Goal: Navigation & Orientation: Find specific page/section

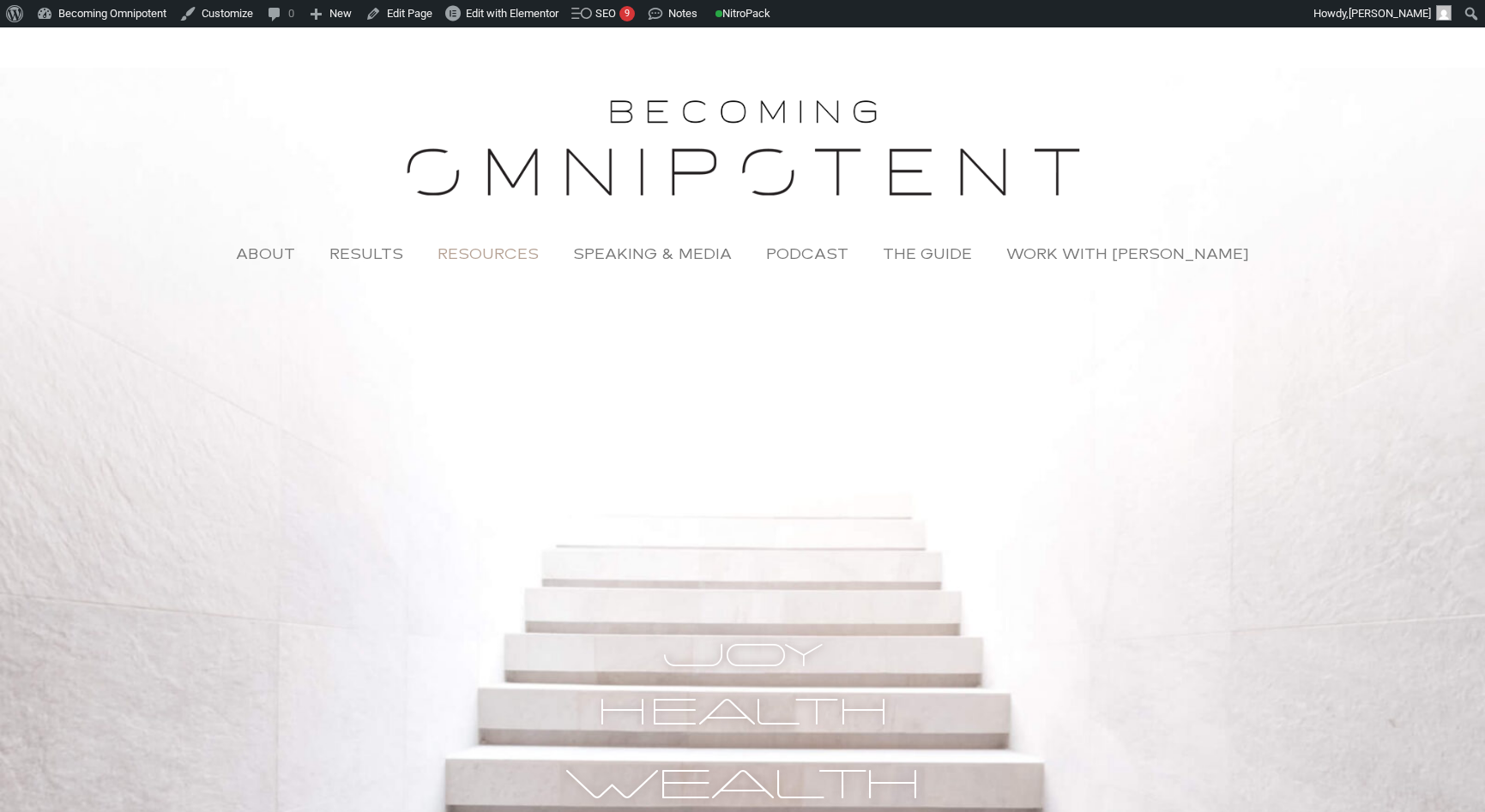
click at [517, 251] on link "Resources" at bounding box center [488, 253] width 136 height 39
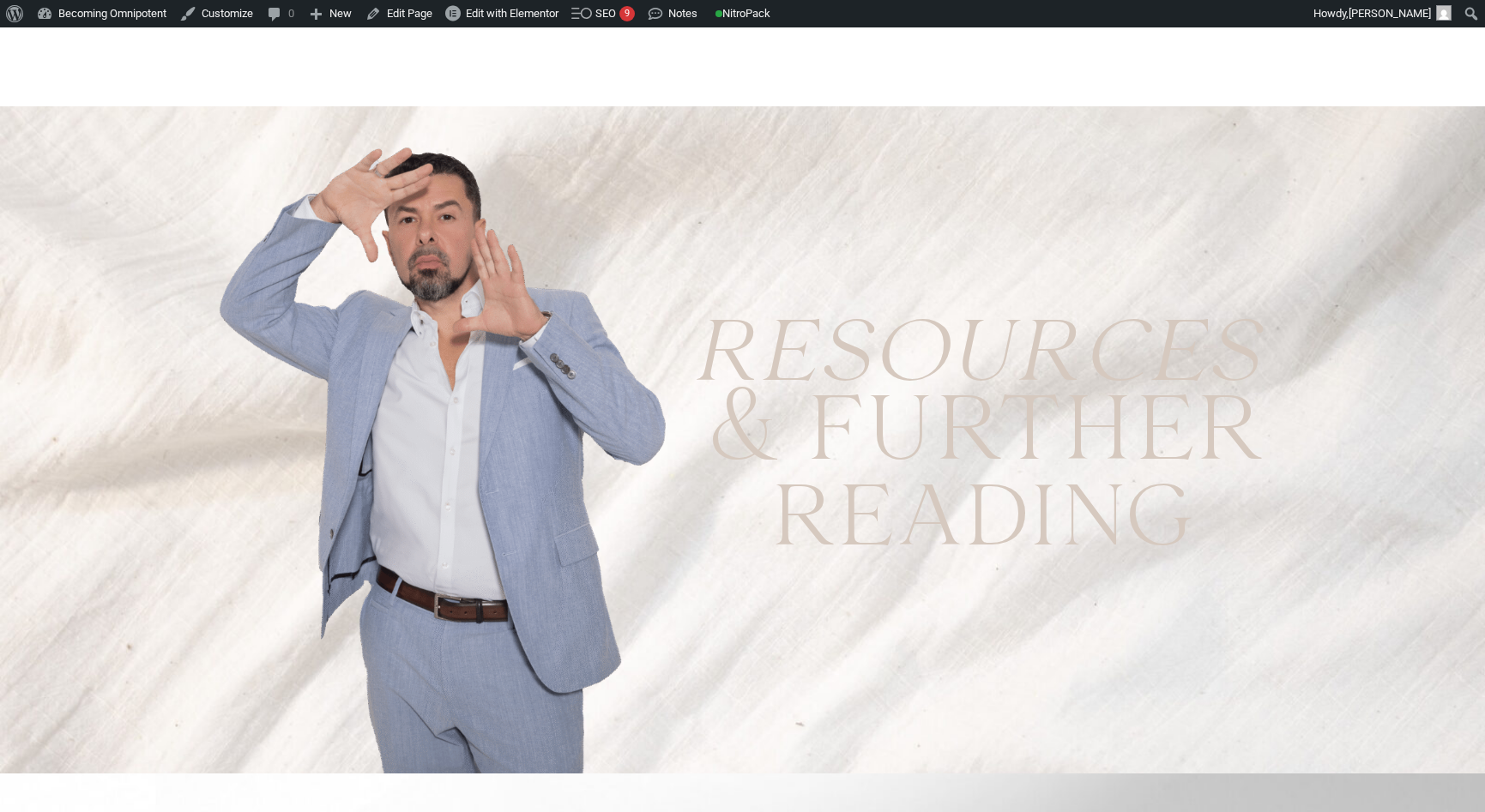
scroll to position [269, 0]
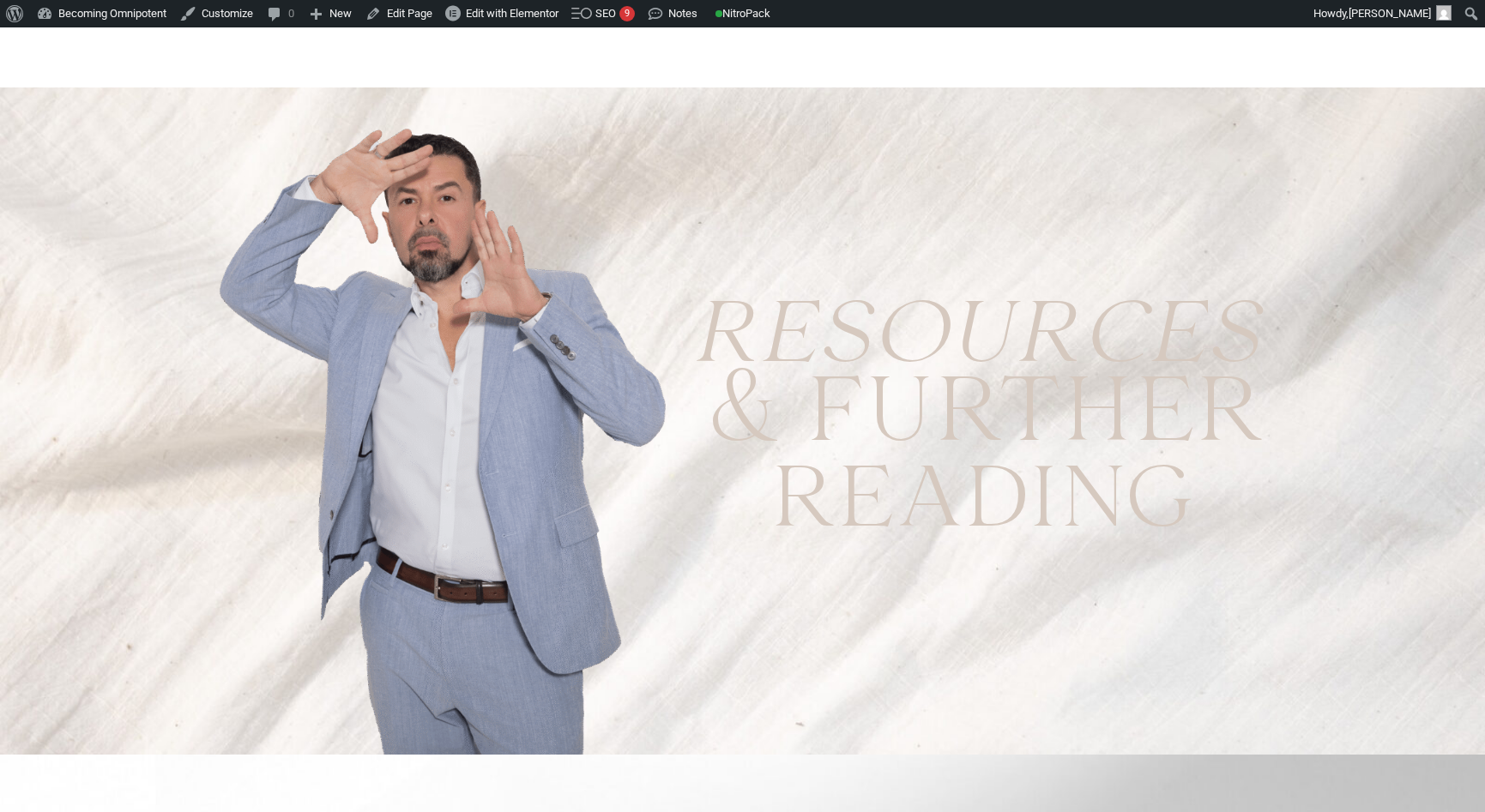
click at [452, 483] on img at bounding box center [441, 438] width 461 height 632
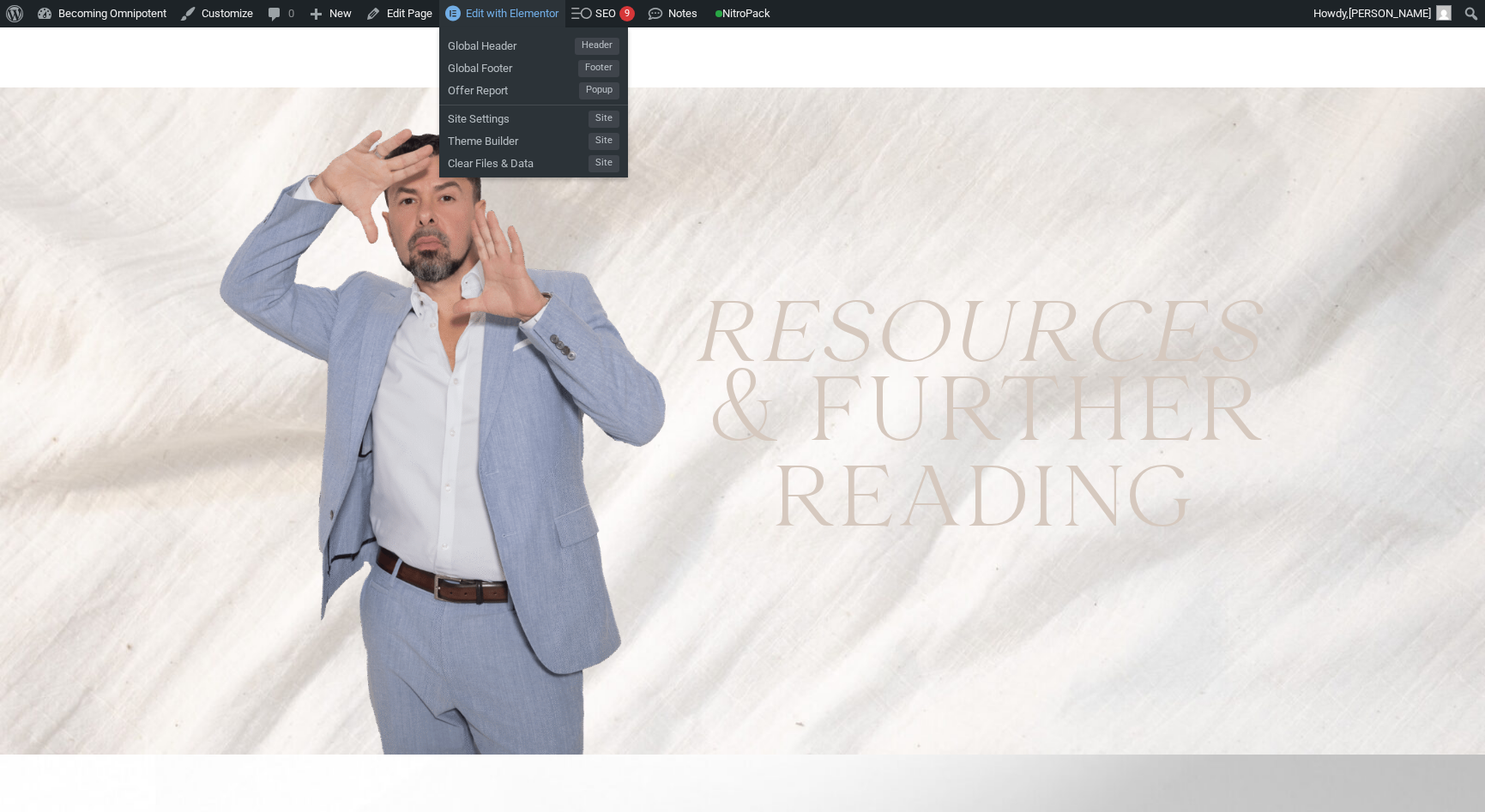
click at [521, 17] on span "Edit with Elementor" at bounding box center [512, 13] width 93 height 13
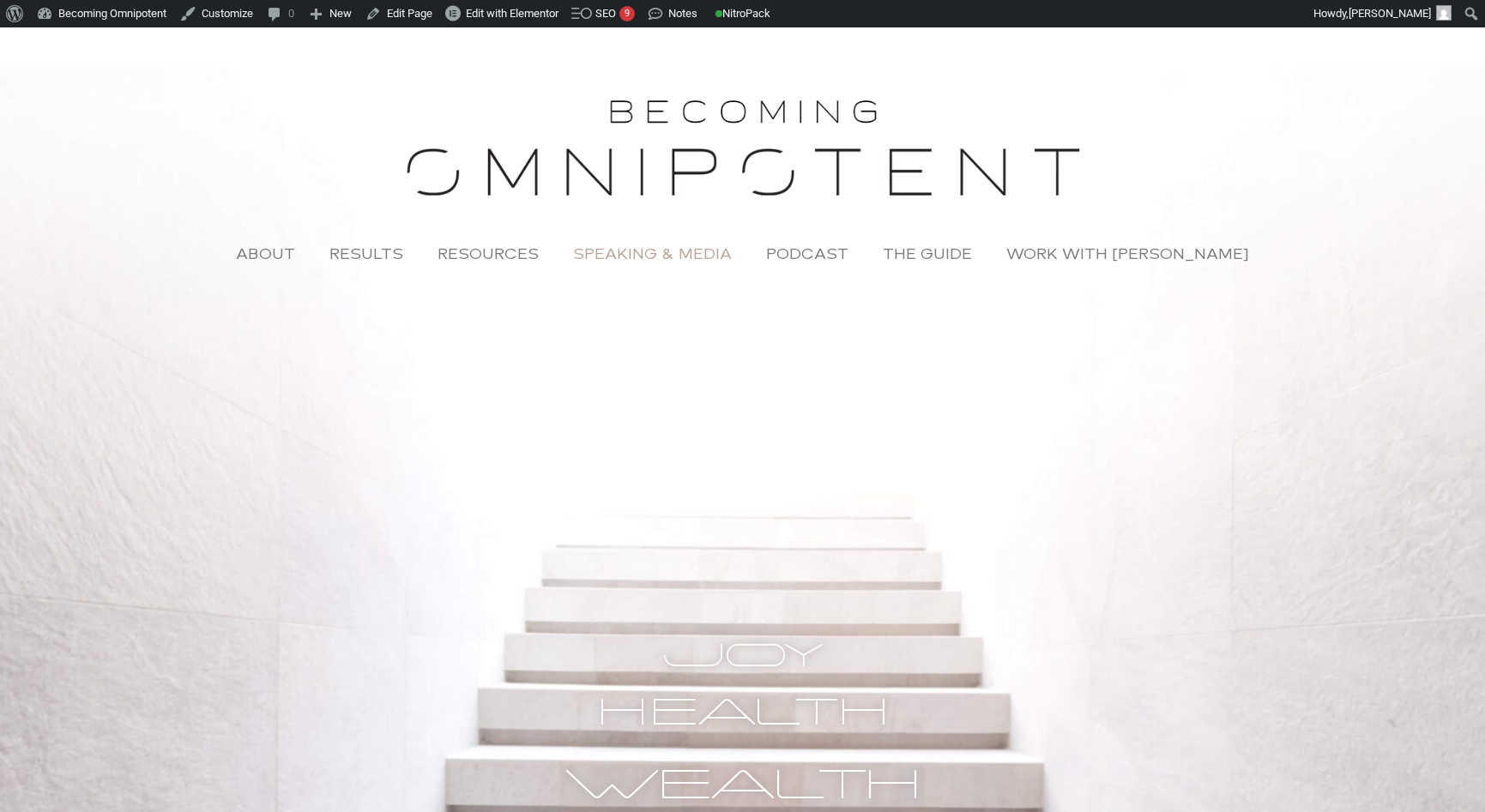
click at [668, 258] on link "Speaking & Media" at bounding box center [652, 253] width 193 height 39
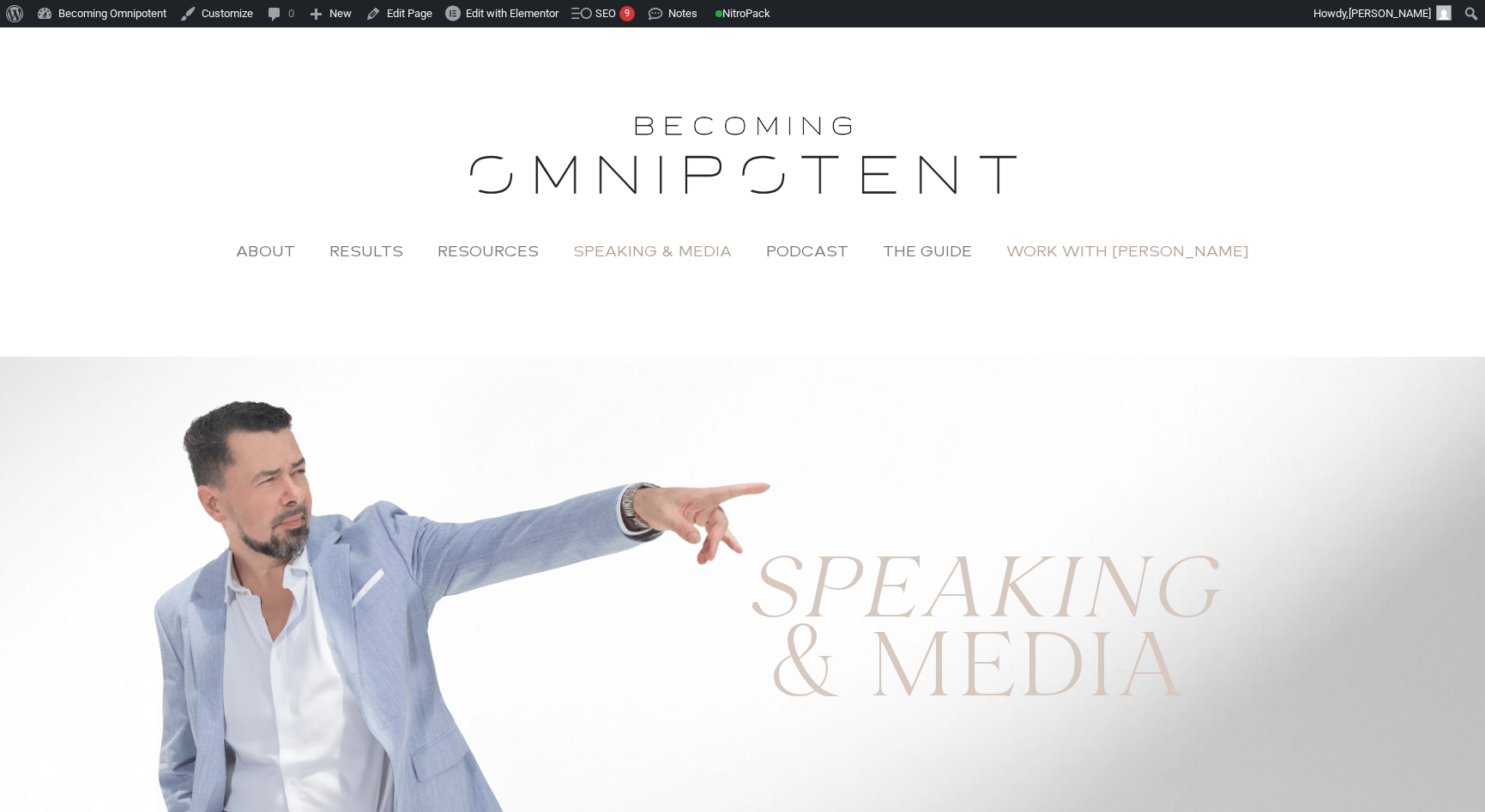
click at [1107, 251] on link "Work with [PERSON_NAME]" at bounding box center [1127, 251] width 277 height 39
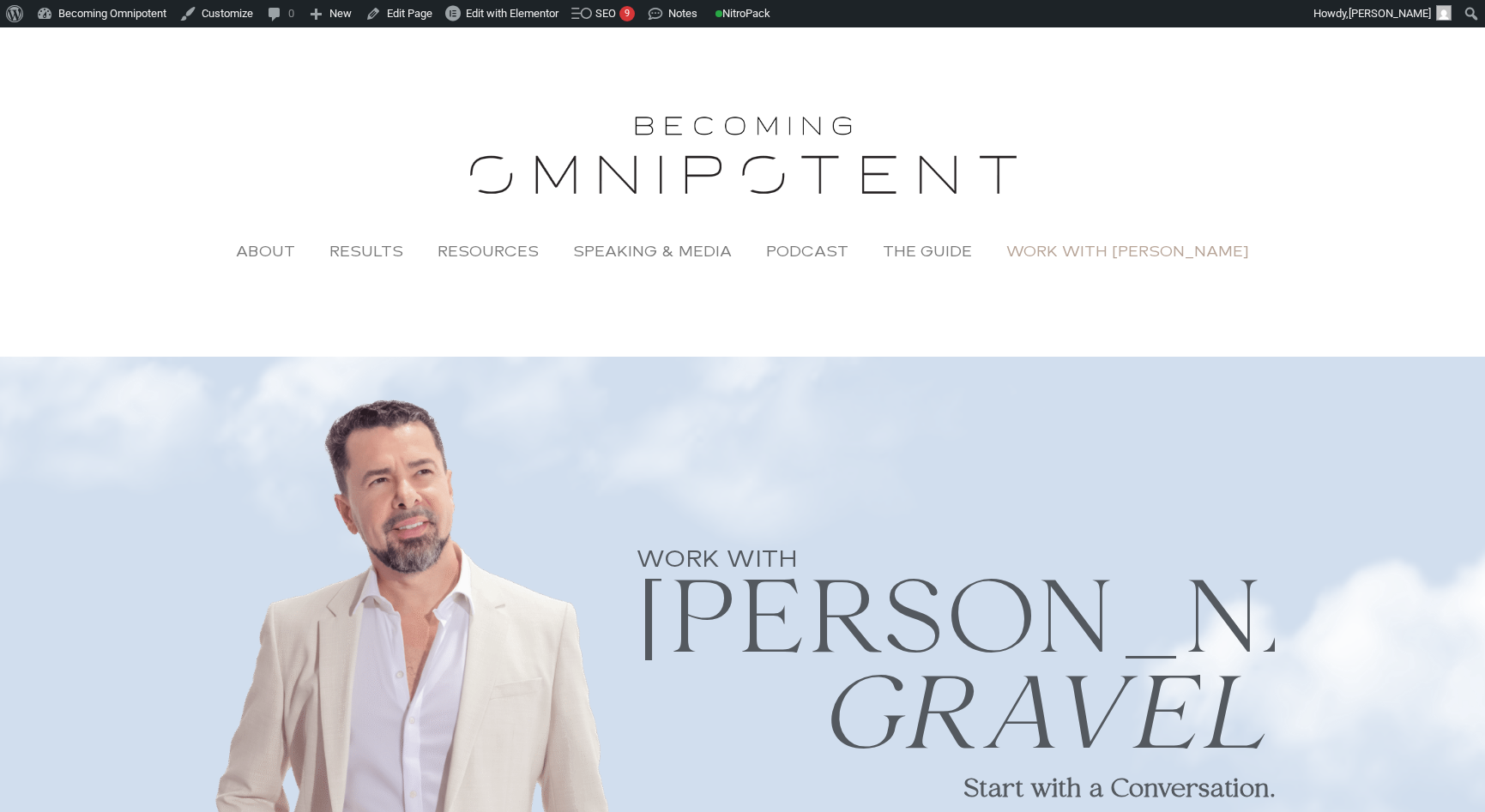
scroll to position [179, 0]
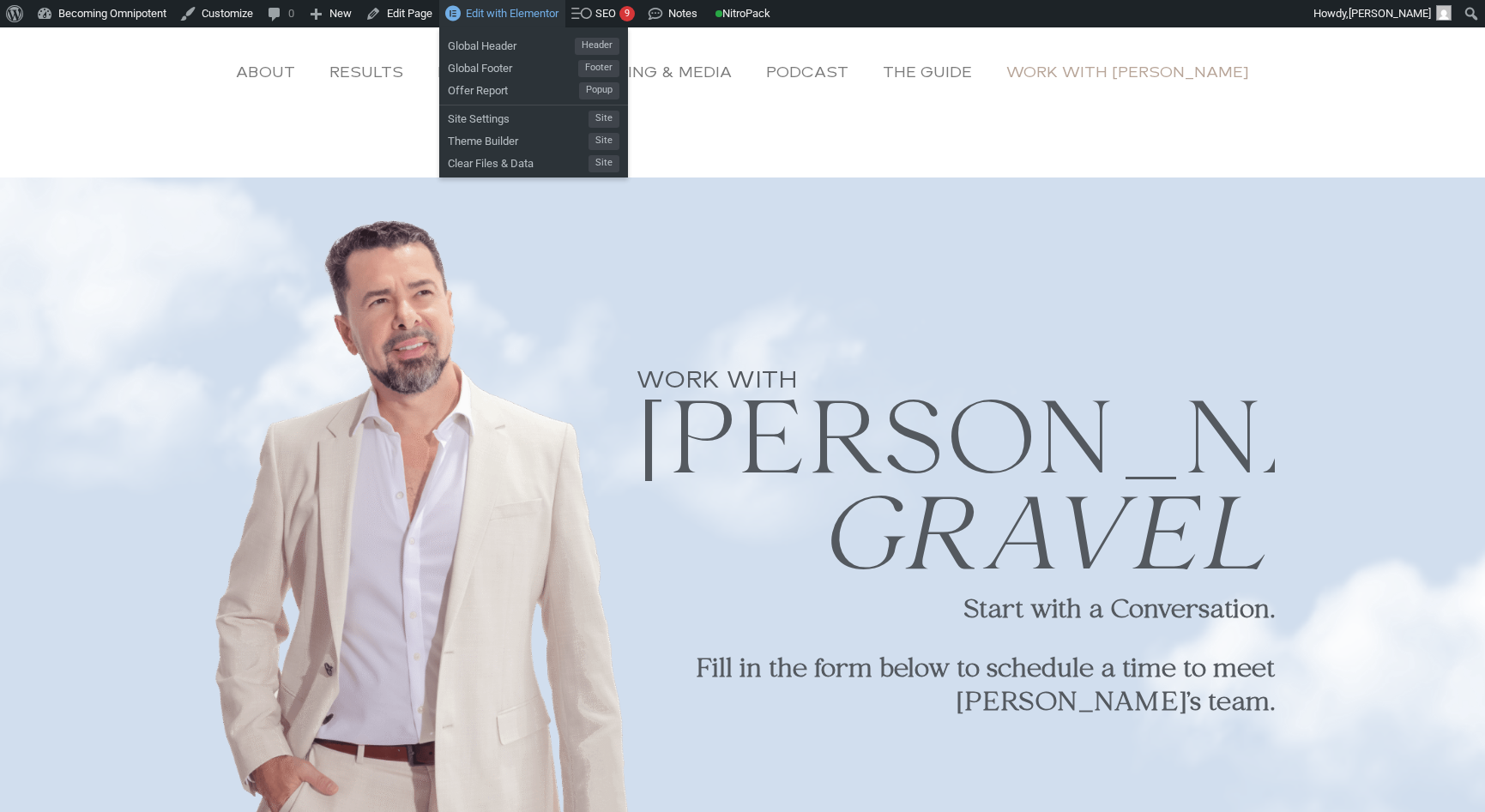
click at [513, 15] on span "Edit with Elementor" at bounding box center [512, 13] width 93 height 13
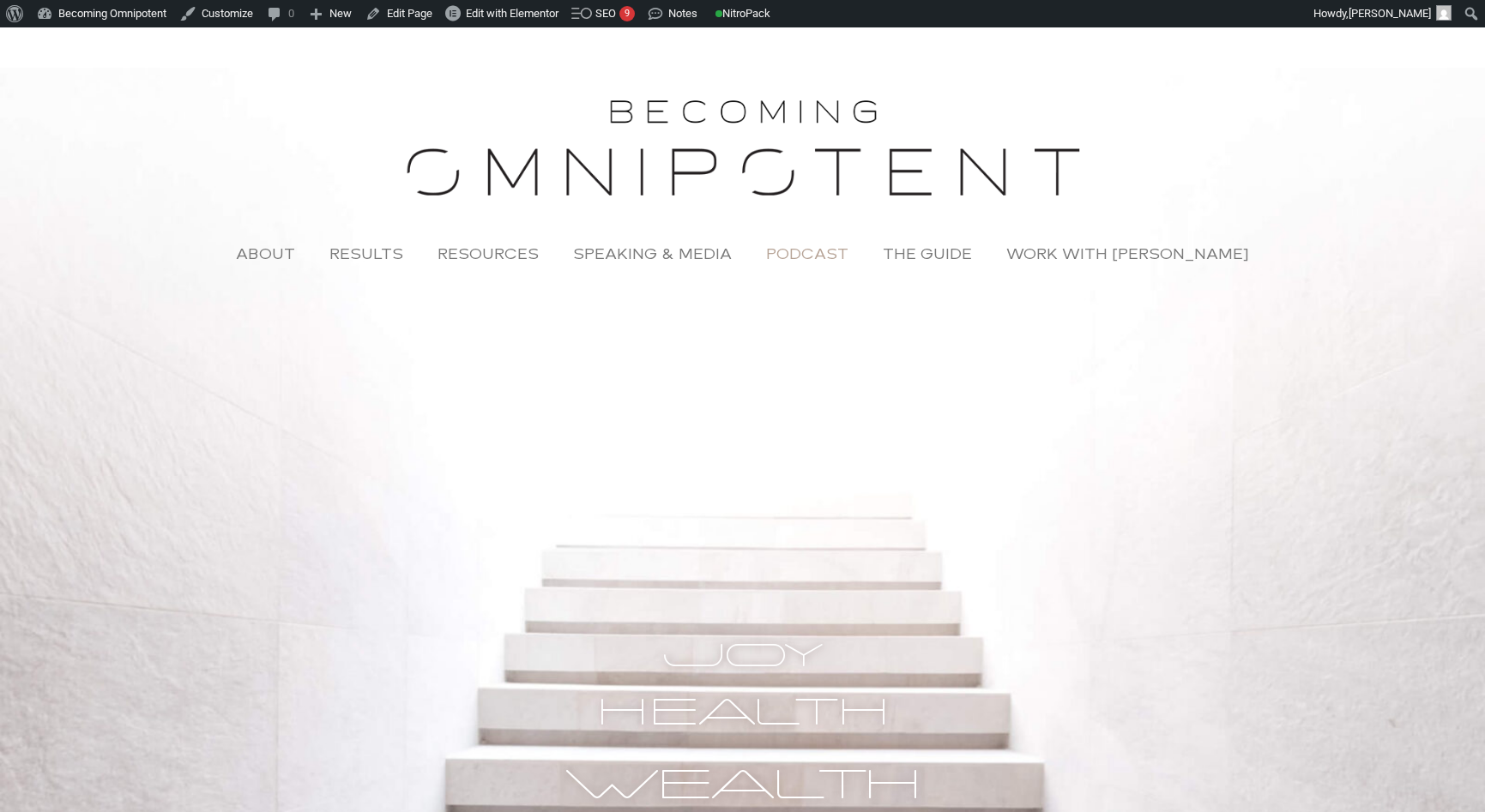
click at [844, 258] on link "Podcast" at bounding box center [807, 253] width 117 height 39
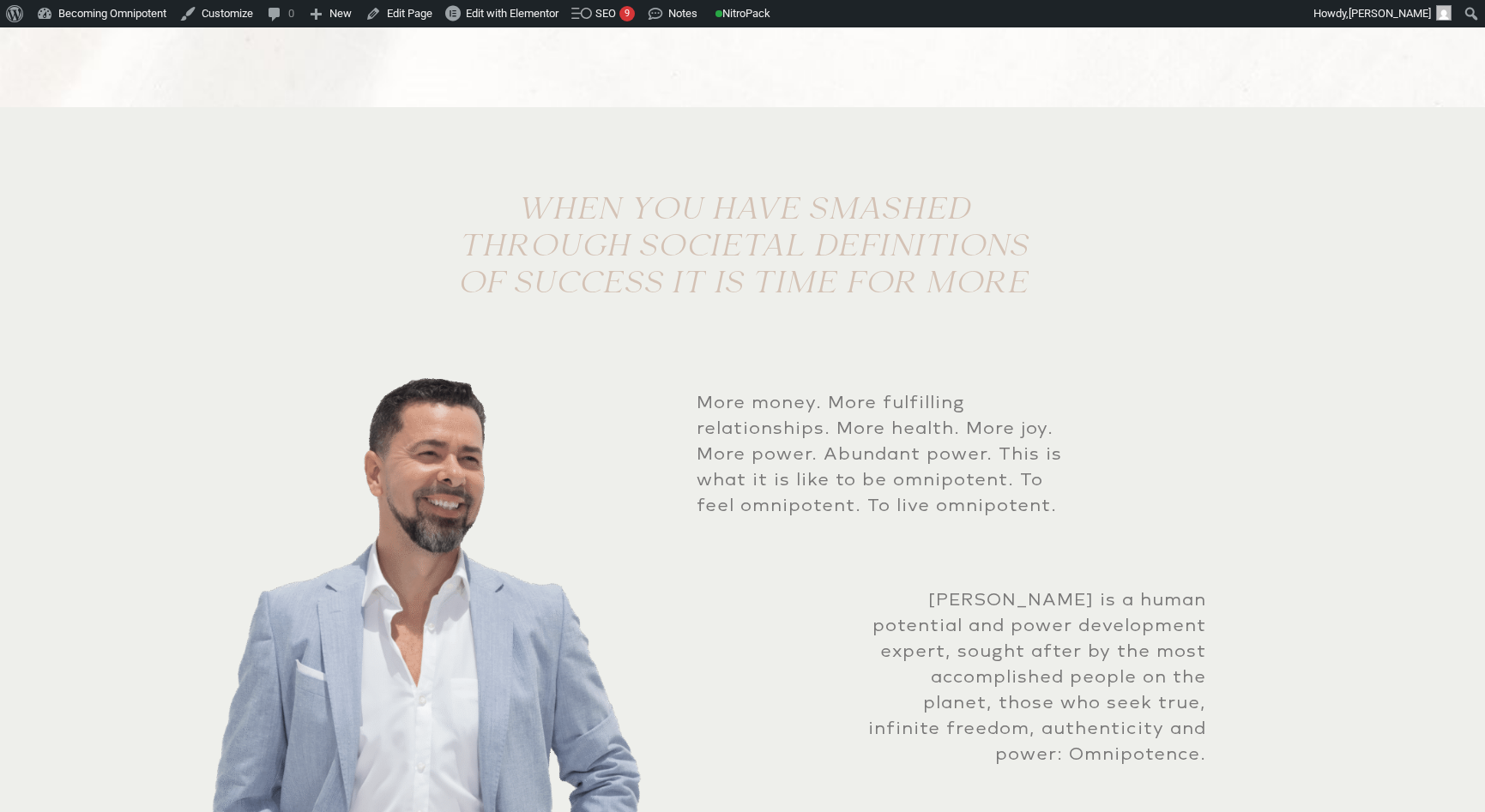
scroll to position [4189, 0]
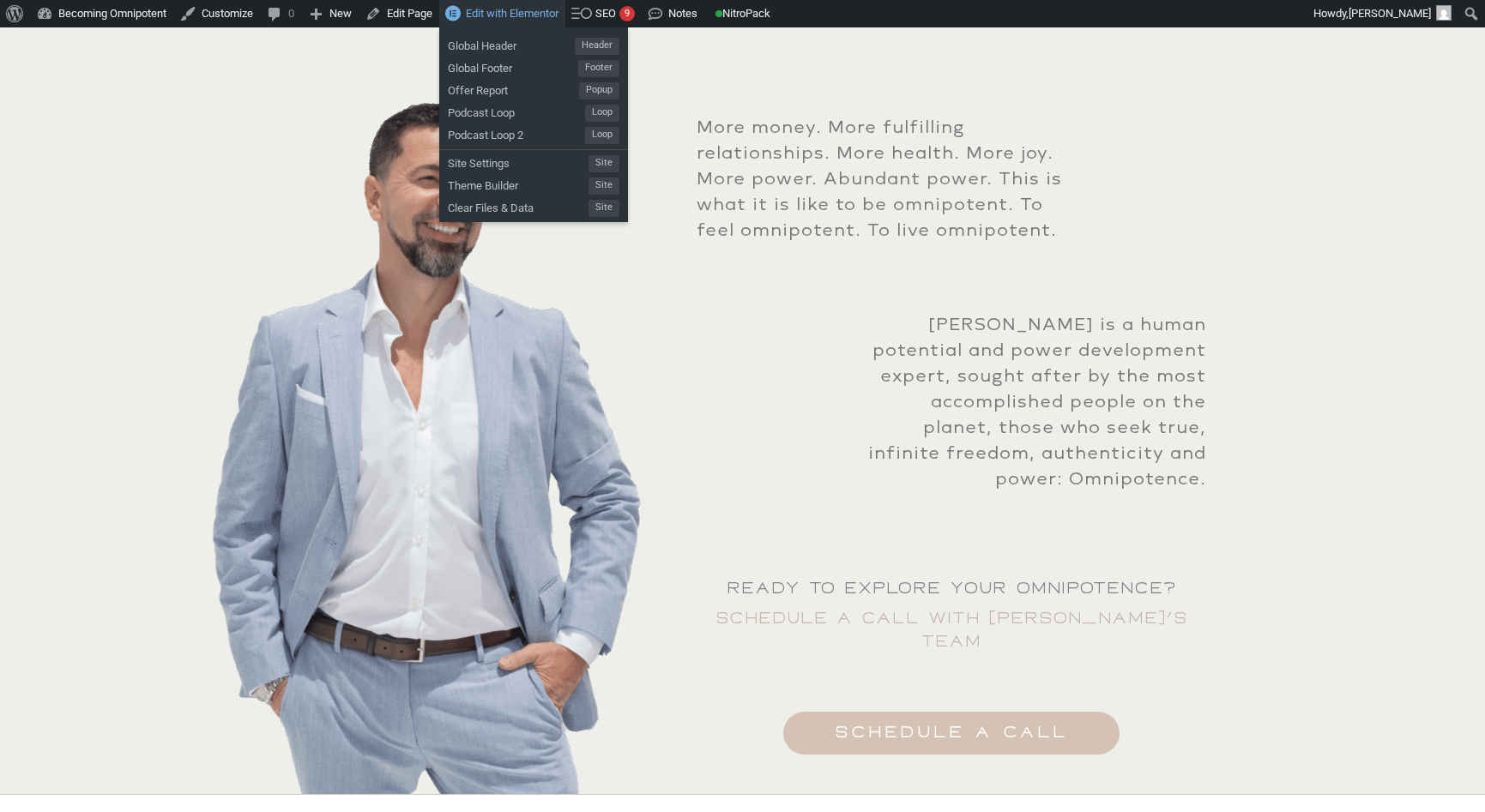
click at [543, 14] on span "Edit with Elementor" at bounding box center [512, 13] width 93 height 13
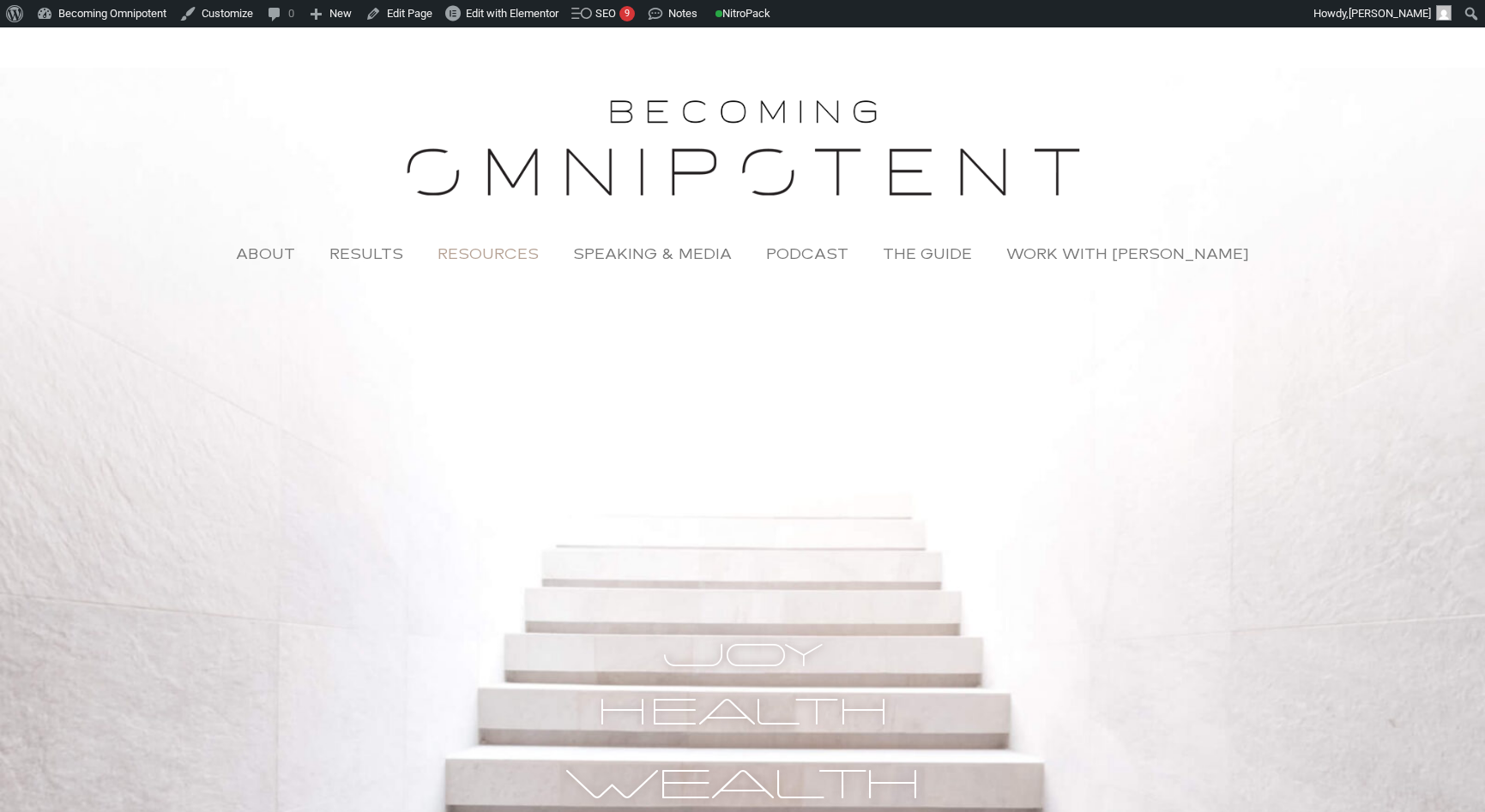
click at [501, 248] on link "Resources" at bounding box center [488, 253] width 136 height 39
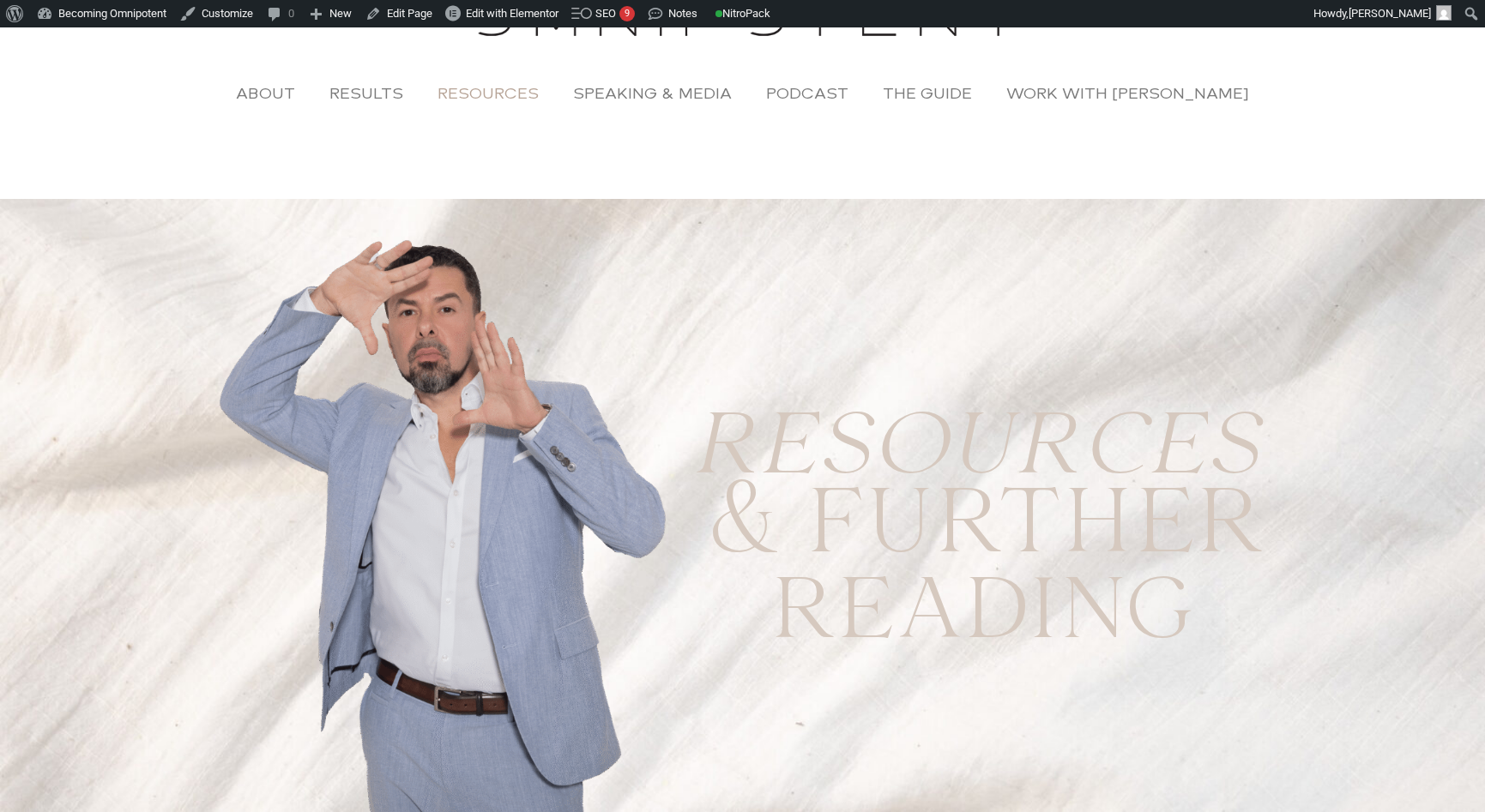
scroll to position [237, 0]
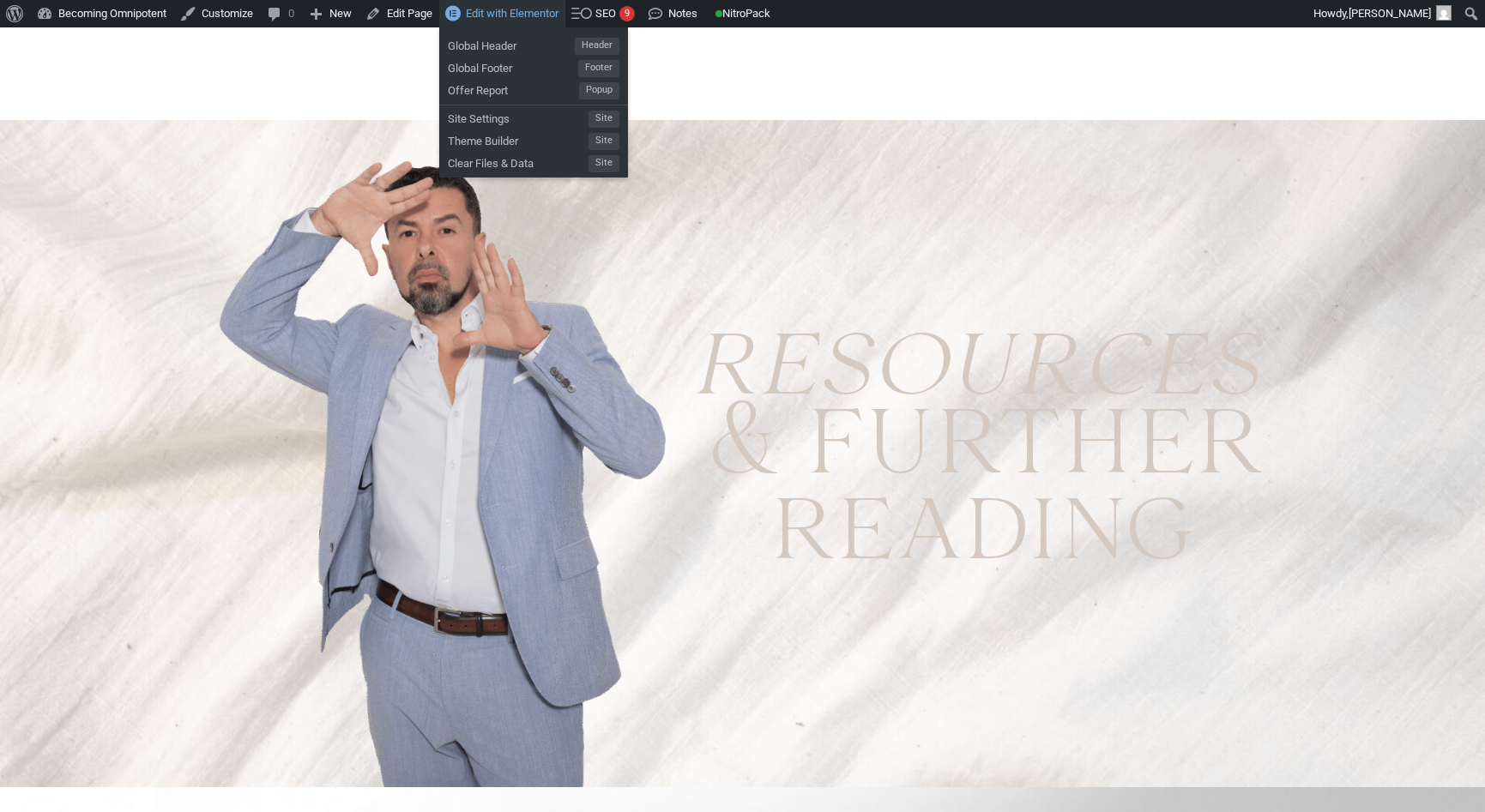
click at [528, 8] on span "Edit with Elementor" at bounding box center [512, 13] width 93 height 13
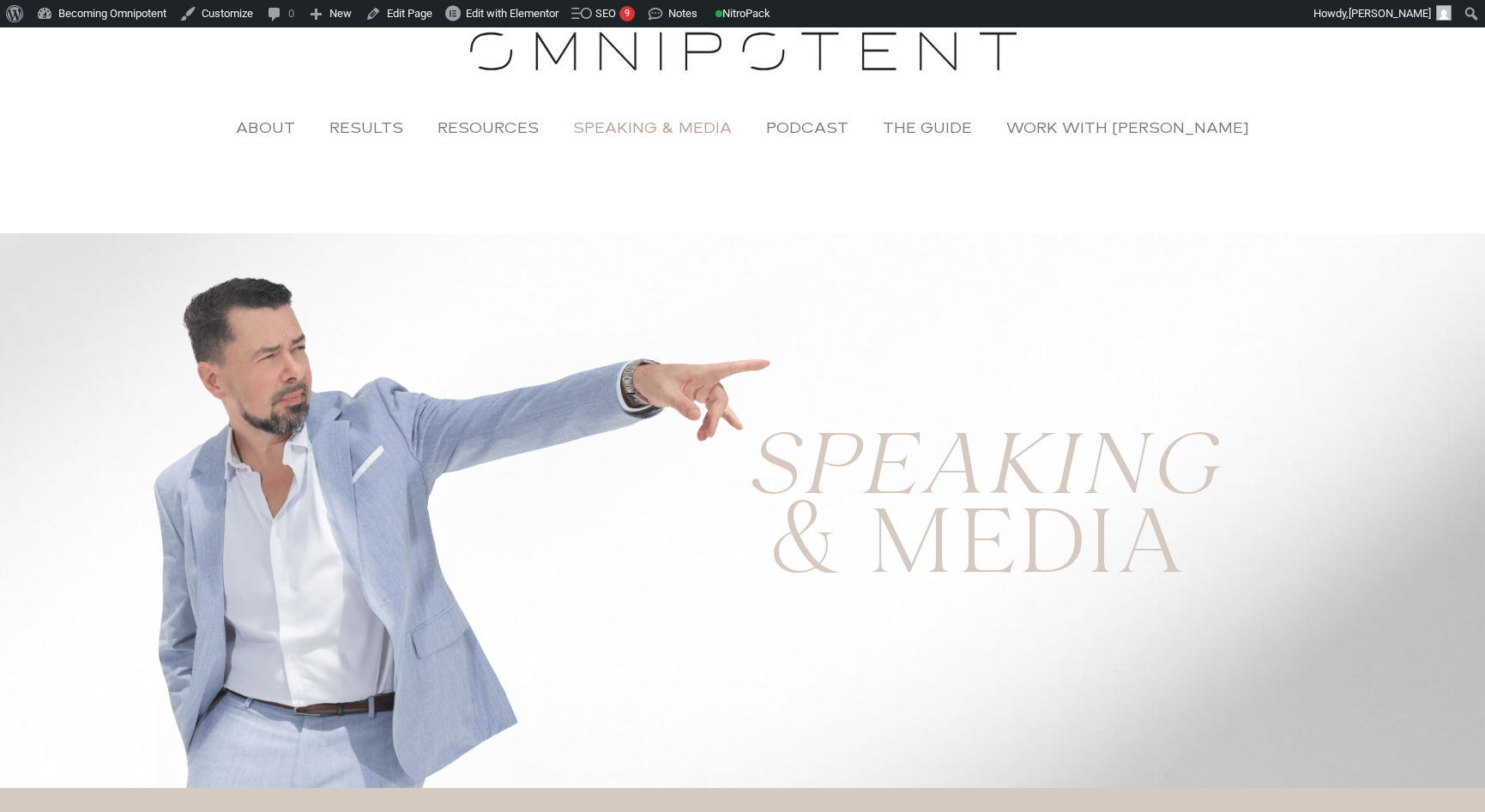
scroll to position [127, 0]
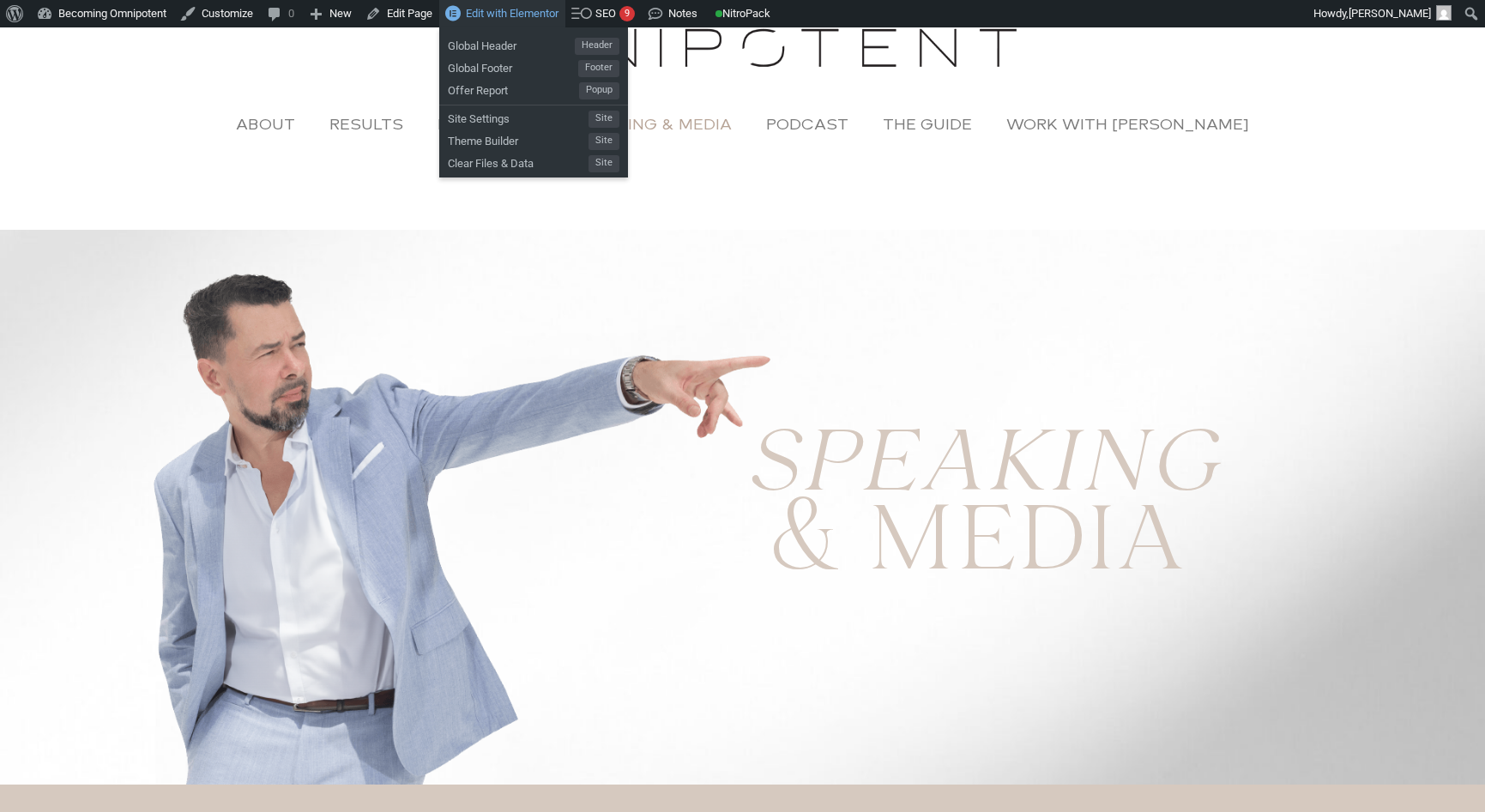
click at [505, 16] on span "Edit with Elementor" at bounding box center [512, 13] width 93 height 13
